Goal: Book appointment/travel/reservation

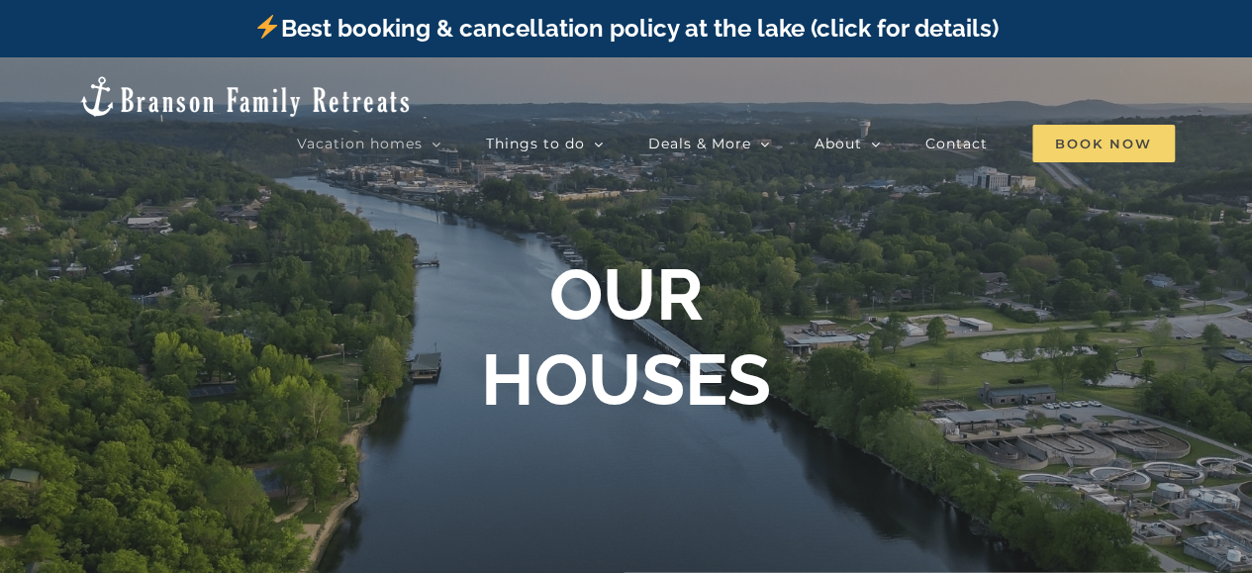
click at [1112, 125] on span "Book Now" at bounding box center [1103, 144] width 143 height 38
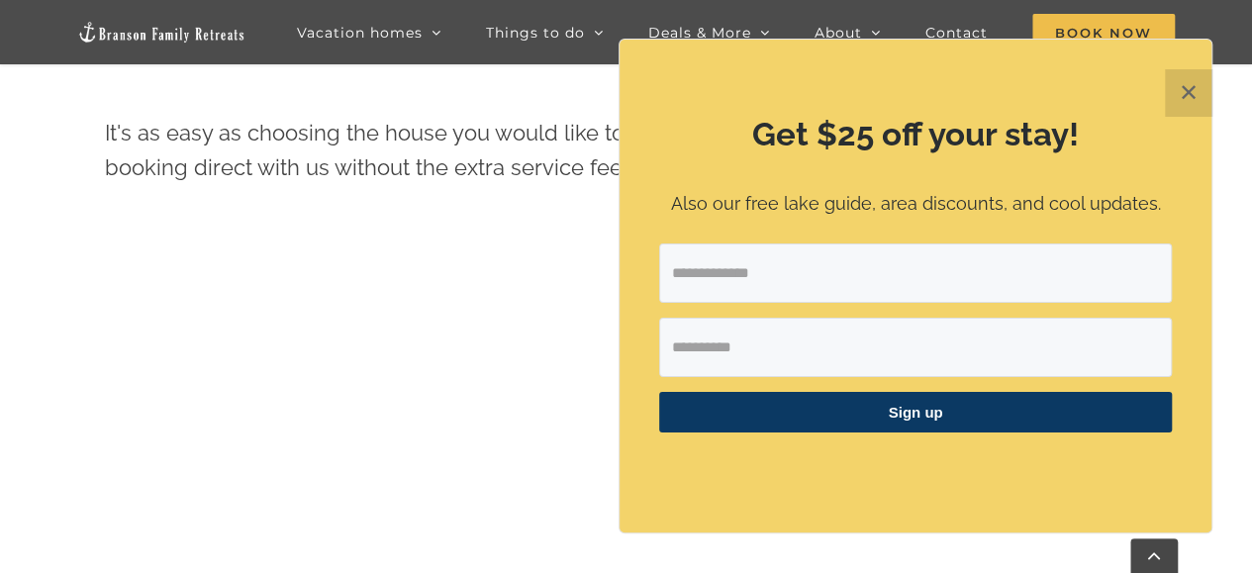
scroll to position [771, 0]
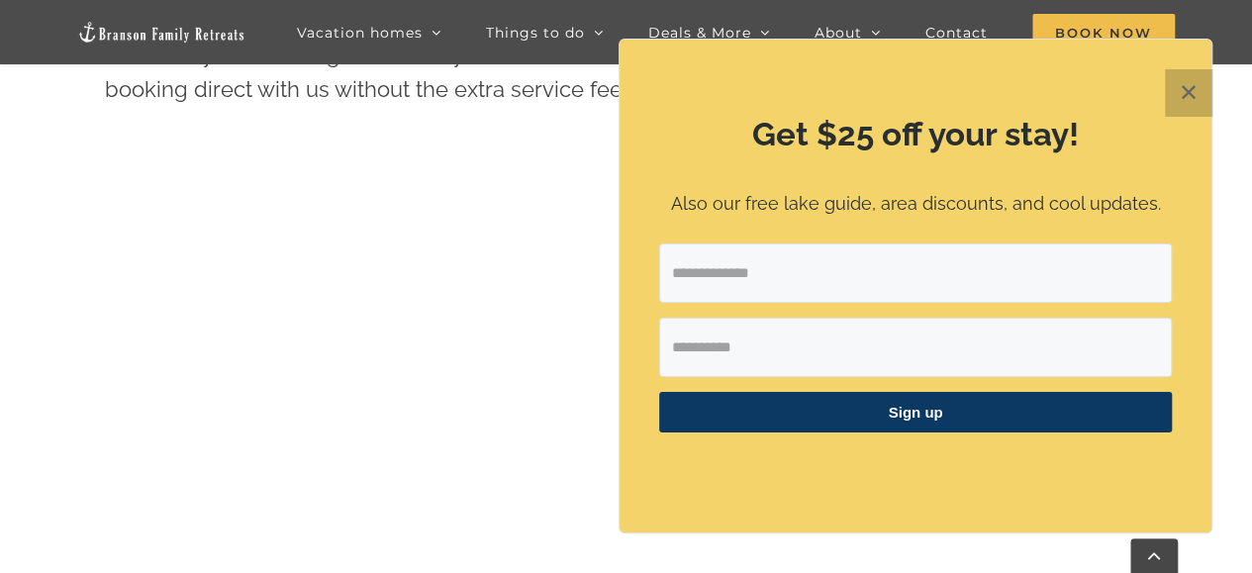
click at [1192, 90] on button "✕" at bounding box center [1189, 93] width 48 height 48
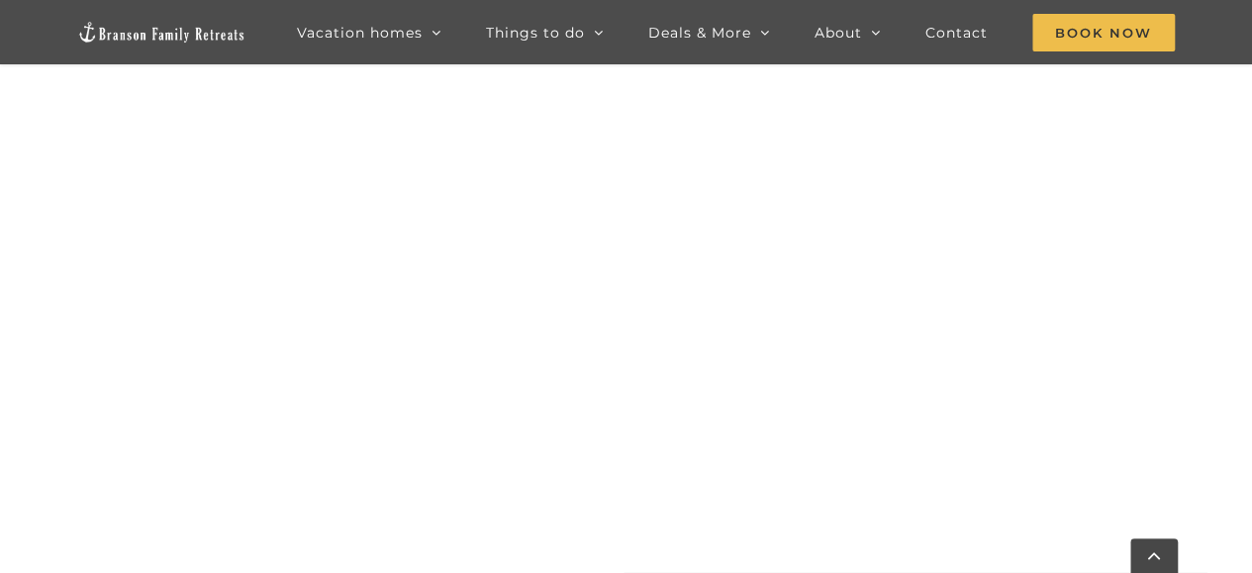
scroll to position [1662, 0]
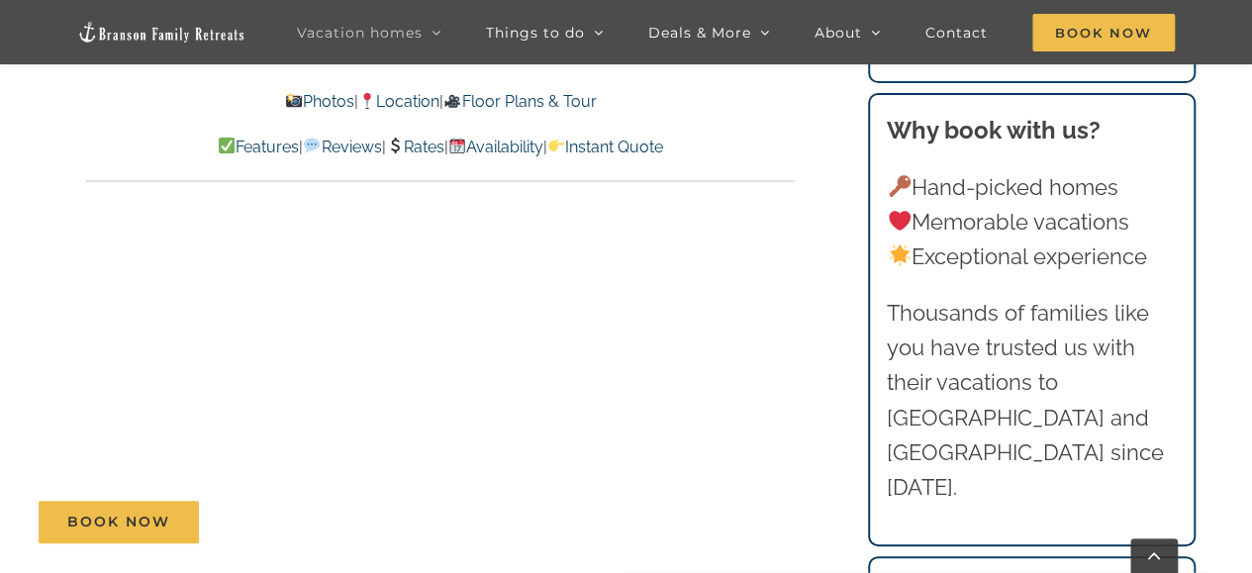
scroll to position [12663, 0]
click at [143, 507] on link "Book Now" at bounding box center [119, 522] width 160 height 43
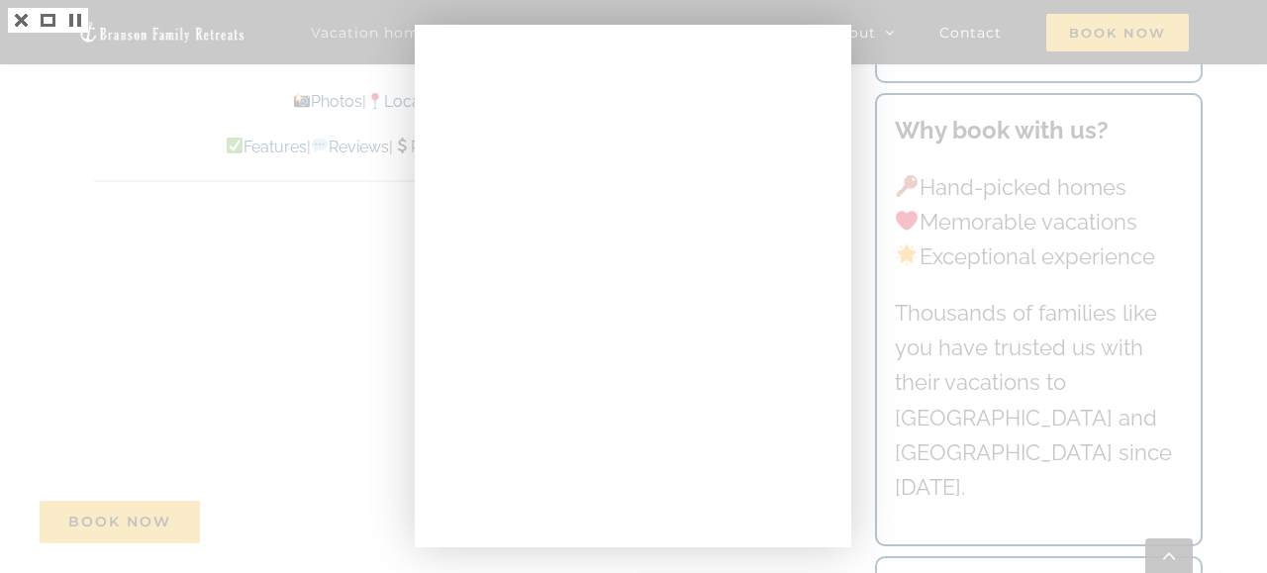
click at [49, 130] on div at bounding box center [633, 286] width 1267 height 573
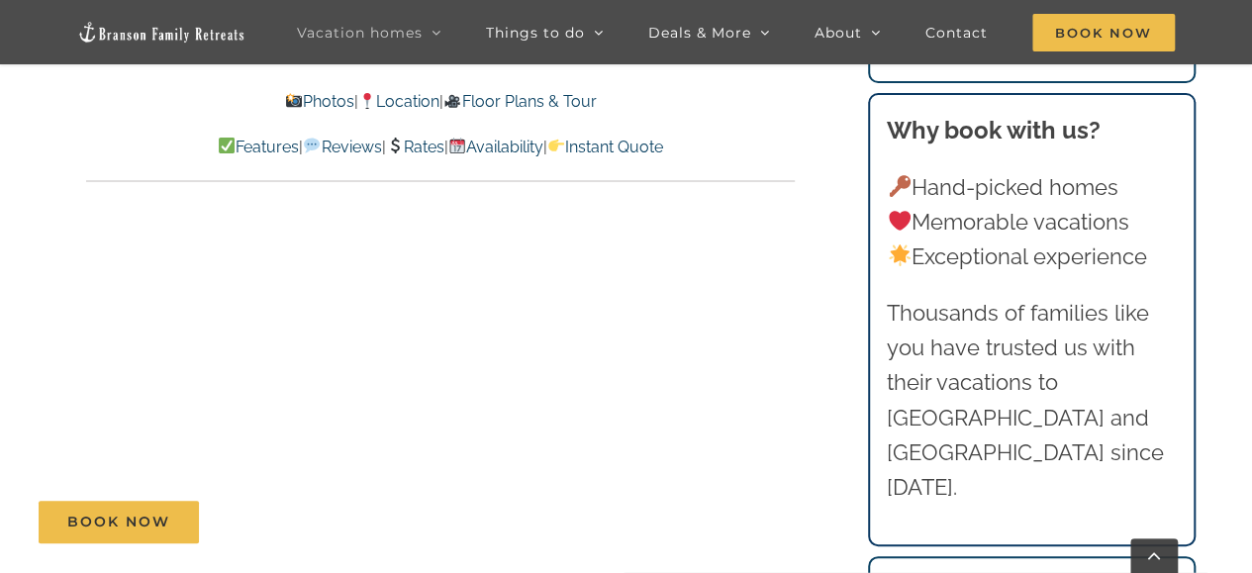
click at [416, 146] on link "Rates" at bounding box center [415, 147] width 58 height 19
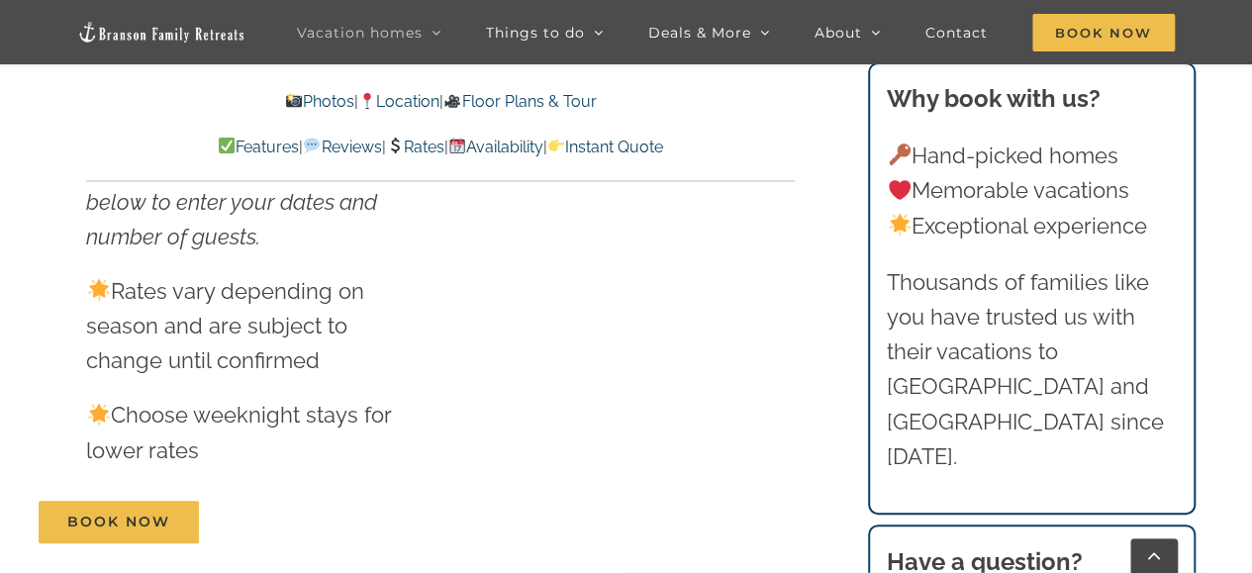
scroll to position [11113, 0]
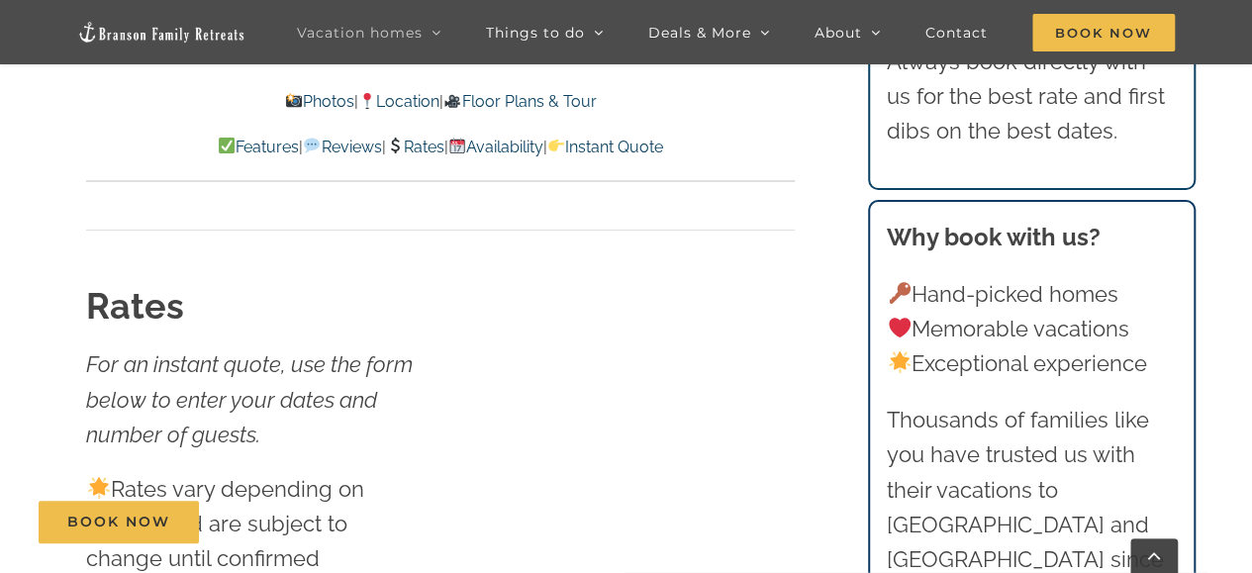
click at [651, 144] on link "Instant Quote" at bounding box center [605, 147] width 116 height 19
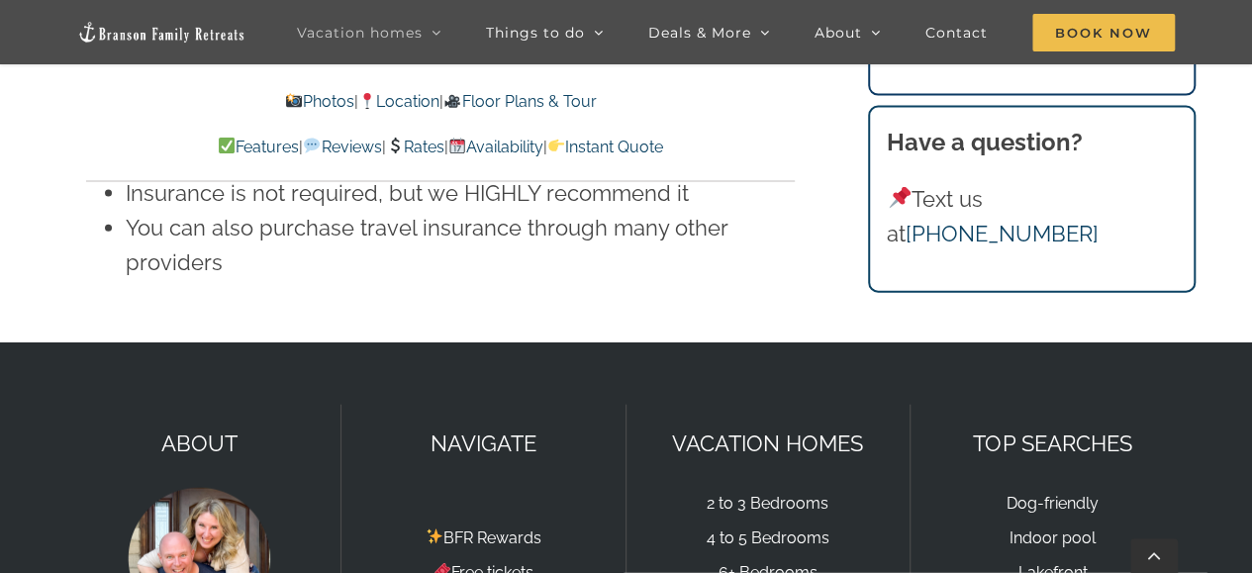
scroll to position [13497, 0]
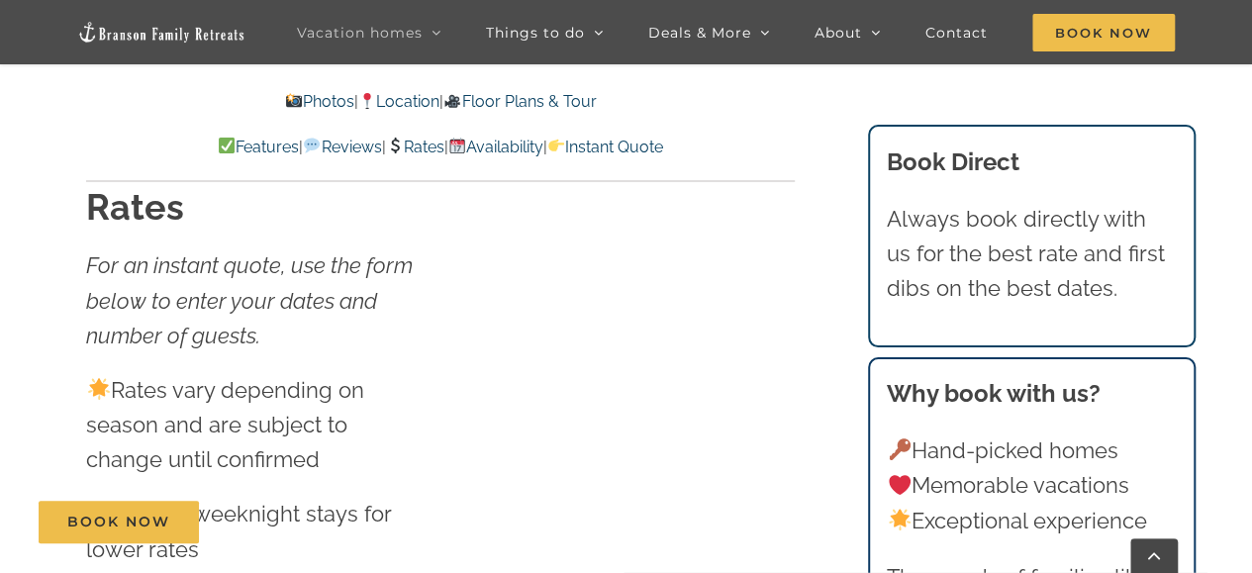
scroll to position [12663, 0]
